Goal: Information Seeking & Learning: Find contact information

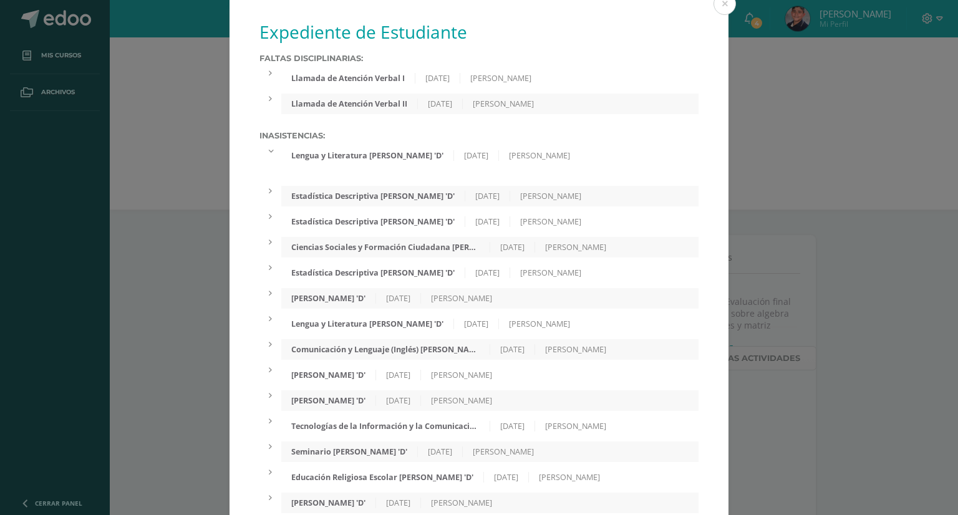
click at [185, 92] on div "Expediente de Estudiante Faltas Disciplinarias: Llamada de Atención Verbal I 21…" at bounding box center [479, 397] width 948 height 794
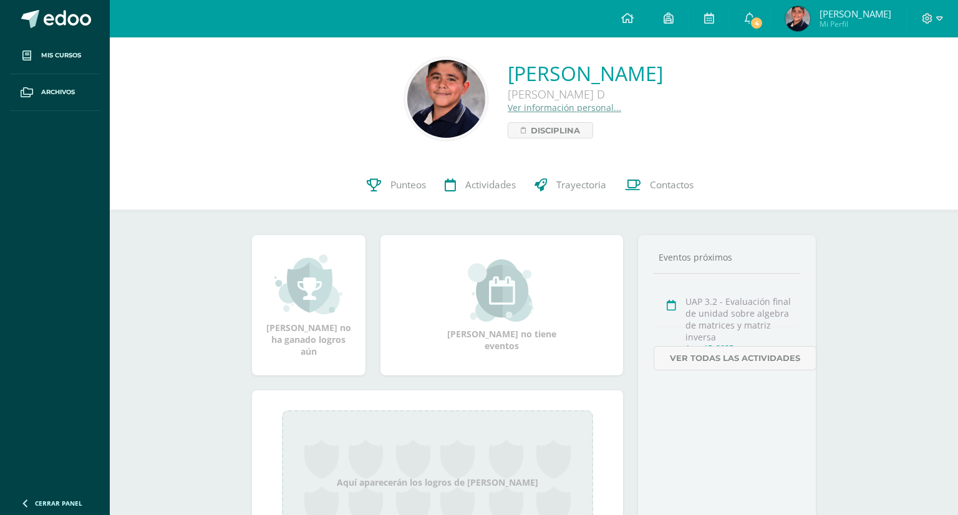
click at [185, 92] on div "Expediente de Estudiante Faltas Disciplinarias: Llamada de Atención Verbal I 21…" at bounding box center [479, 397] width 948 height 794
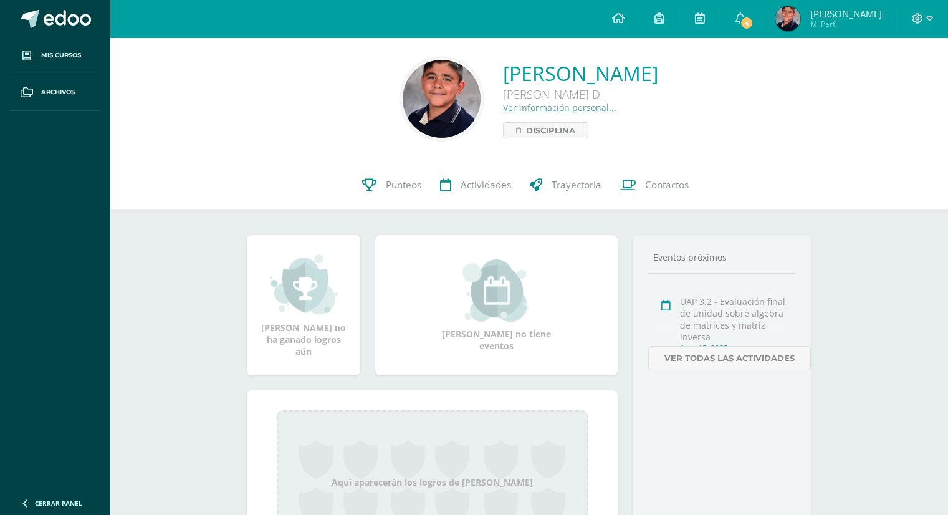
click at [403, 102] on img at bounding box center [442, 99] width 78 height 78
drag, startPoint x: 365, startPoint y: 102, endPoint x: 561, endPoint y: 160, distance: 204.2
click at [561, 160] on div "Gustavo Rafael González Martínez Quinto Bachillerato D Ver información personal…" at bounding box center [529, 98] width 838 height 123
click at [381, 194] on link "Punteos" at bounding box center [392, 185] width 78 height 50
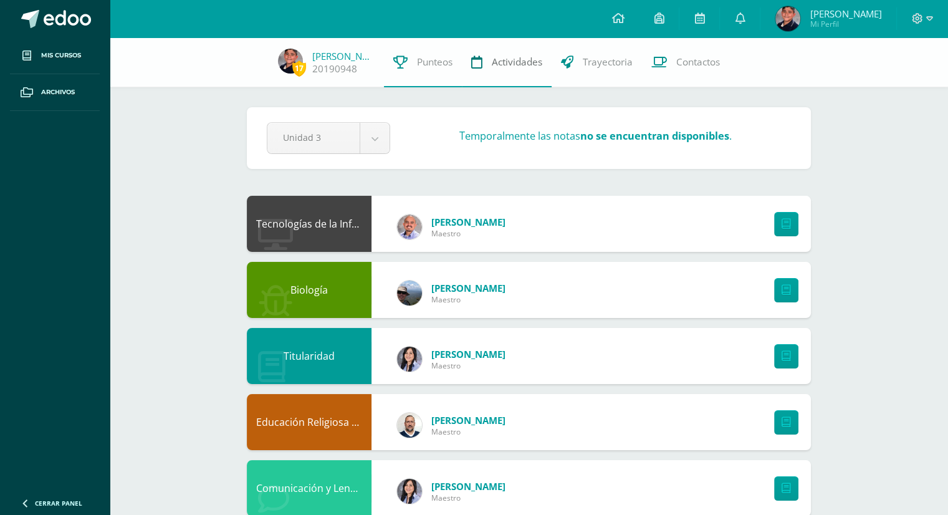
click at [484, 63] on link "Actividades" at bounding box center [507, 62] width 90 height 50
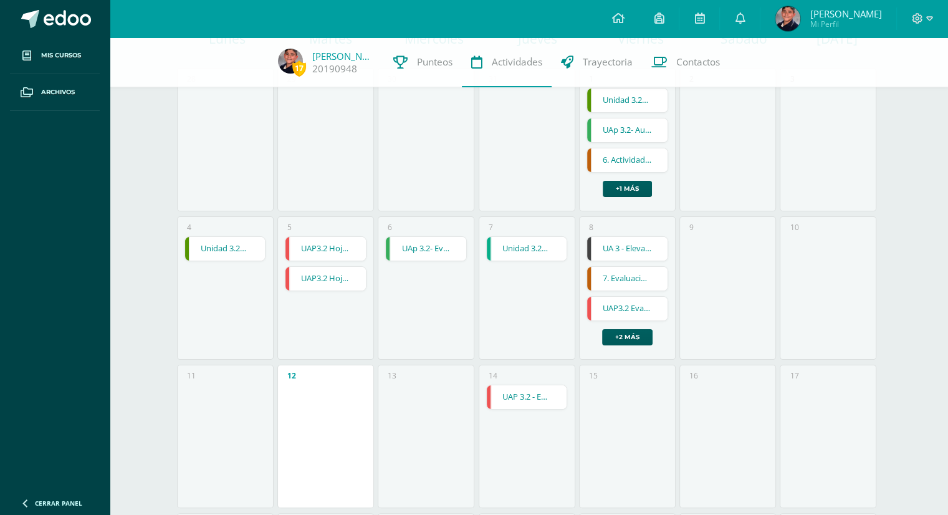
scroll to position [202, 0]
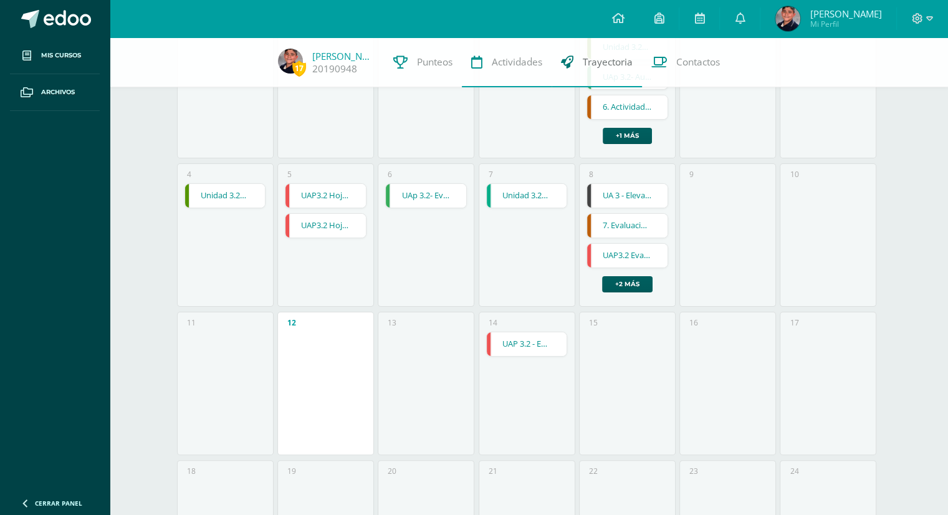
click at [596, 66] on span "Trayectoria" at bounding box center [608, 61] width 50 height 13
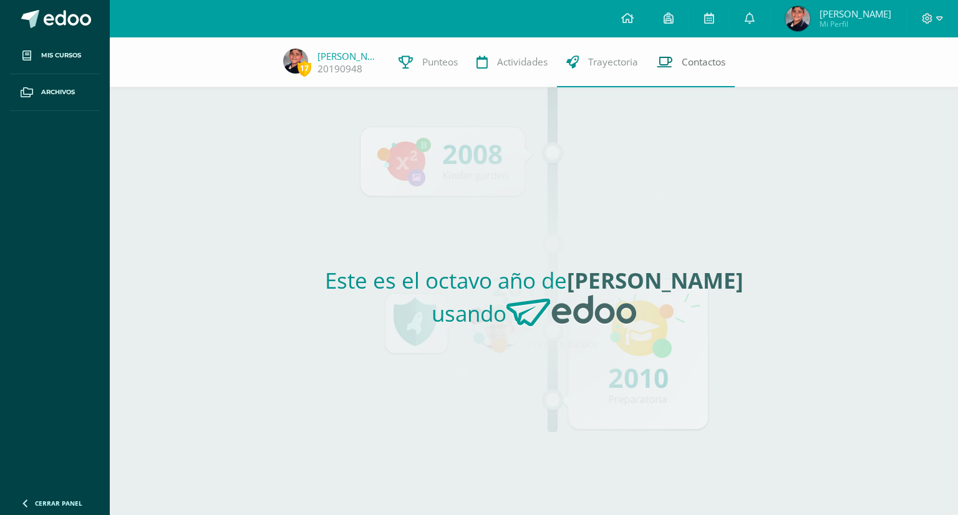
click at [686, 62] on span "Contactos" at bounding box center [703, 61] width 44 height 13
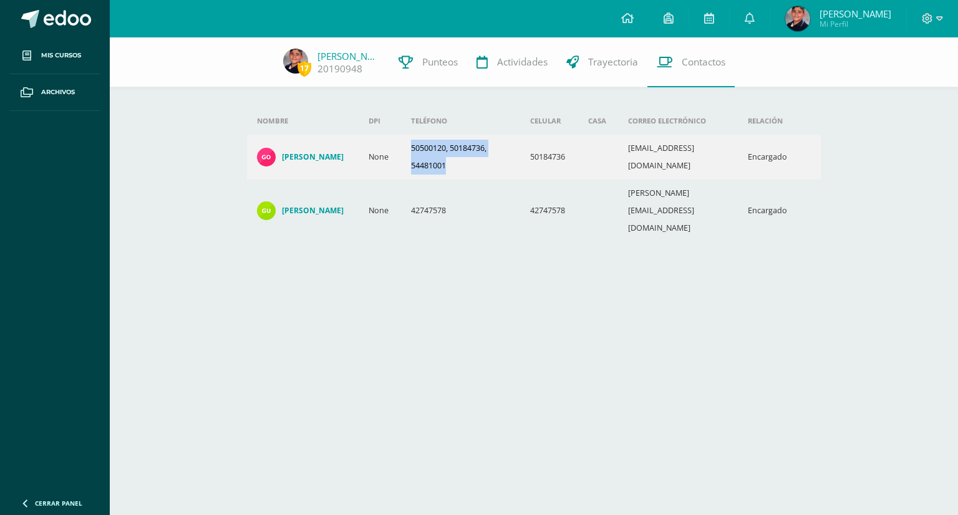
drag, startPoint x: 466, startPoint y: 166, endPoint x: 413, endPoint y: 142, distance: 58.0
click at [413, 142] on td "50500120, 50184736, 54481001" at bounding box center [461, 157] width 120 height 45
click at [524, 203] on td "42747578" at bounding box center [549, 211] width 58 height 62
click at [924, 22] on icon at bounding box center [926, 18] width 11 height 11
click at [873, 70] on span "Configuración" at bounding box center [901, 66] width 58 height 12
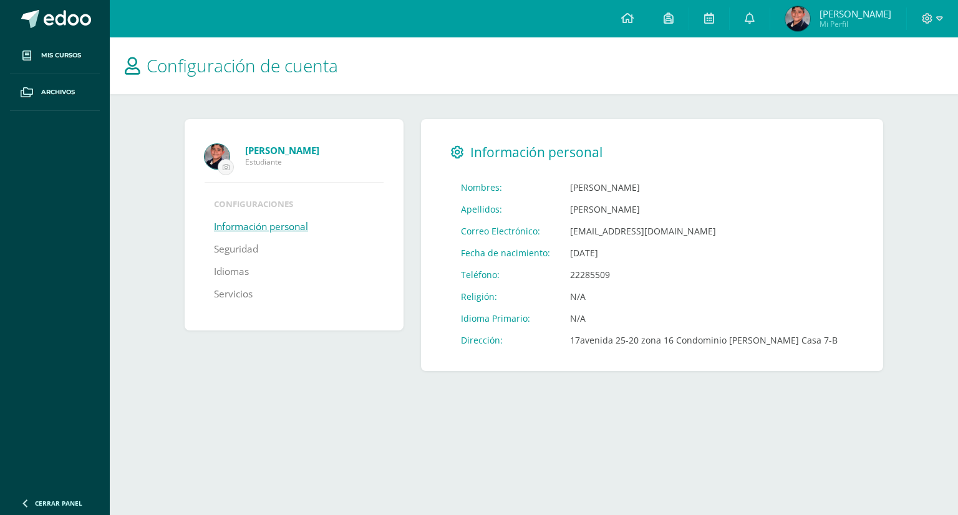
click at [582, 204] on td "[PERSON_NAME]" at bounding box center [703, 209] width 287 height 22
click at [251, 244] on link "Seguridad" at bounding box center [236, 249] width 44 height 22
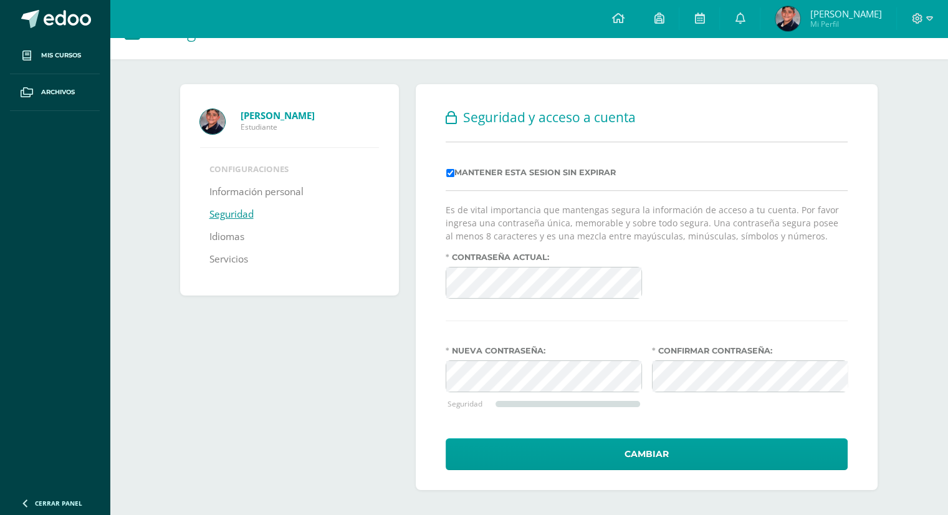
scroll to position [34, 0]
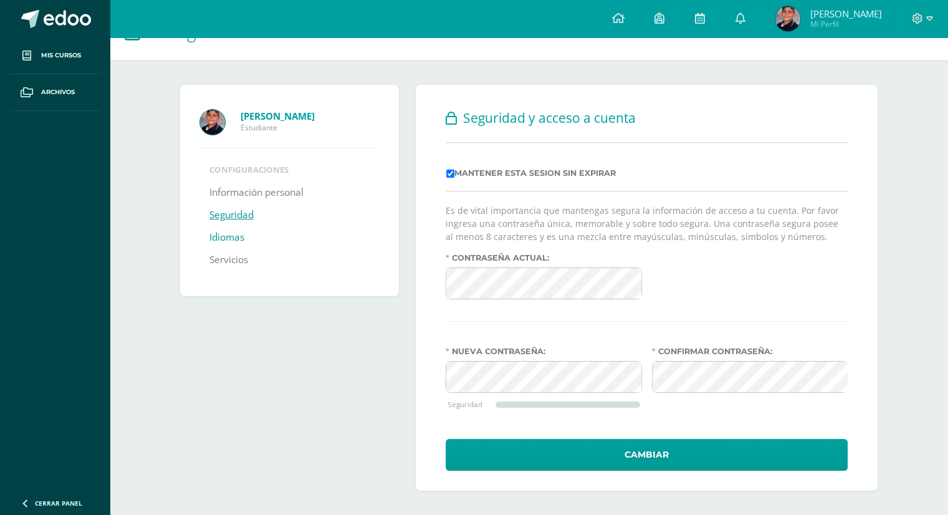
click at [219, 240] on link "Idiomas" at bounding box center [226, 237] width 35 height 22
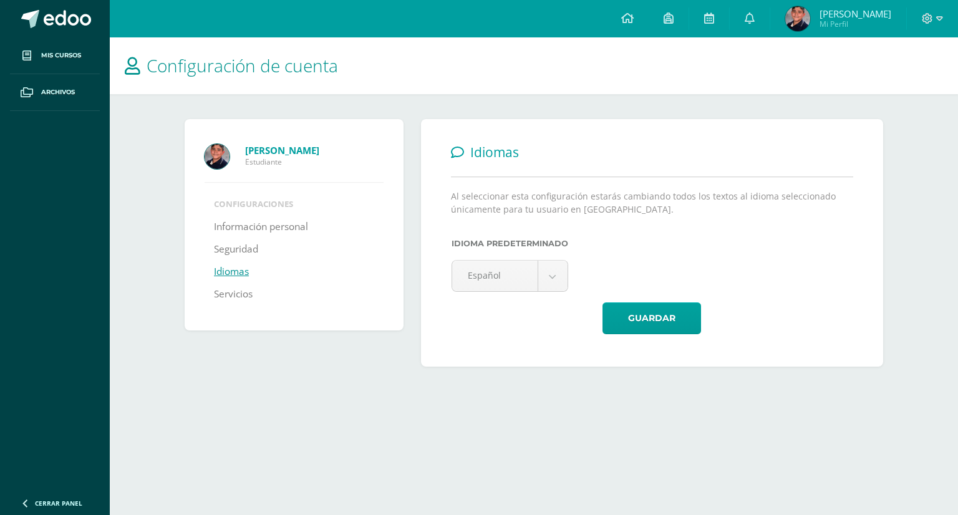
click at [33, 501] on link "Cerrar panel" at bounding box center [75, 501] width 150 height 27
